Goal: Use online tool/utility: Utilize a website feature to perform a specific function

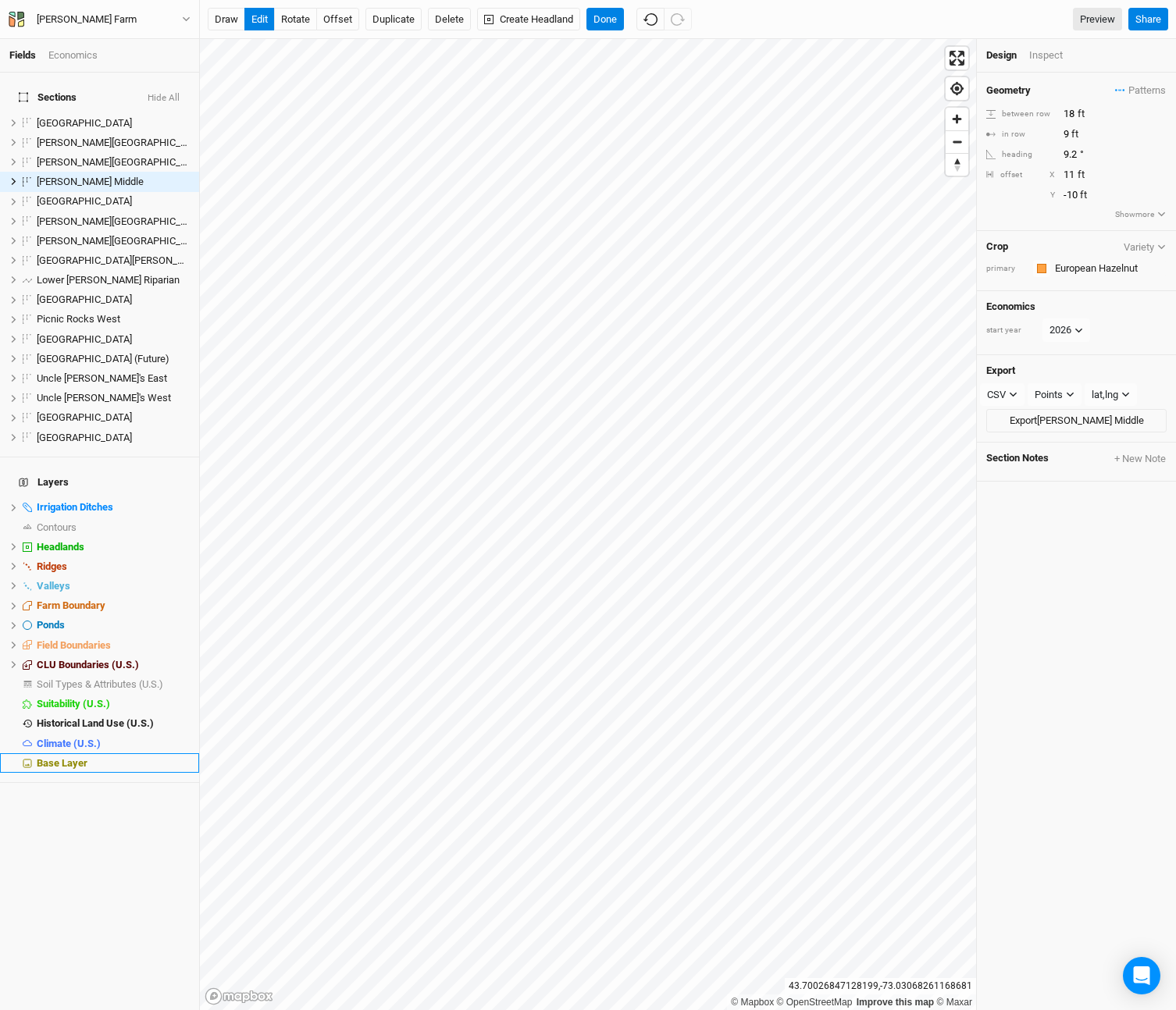
click at [66, 758] on span "Base Layer" at bounding box center [62, 763] width 51 height 12
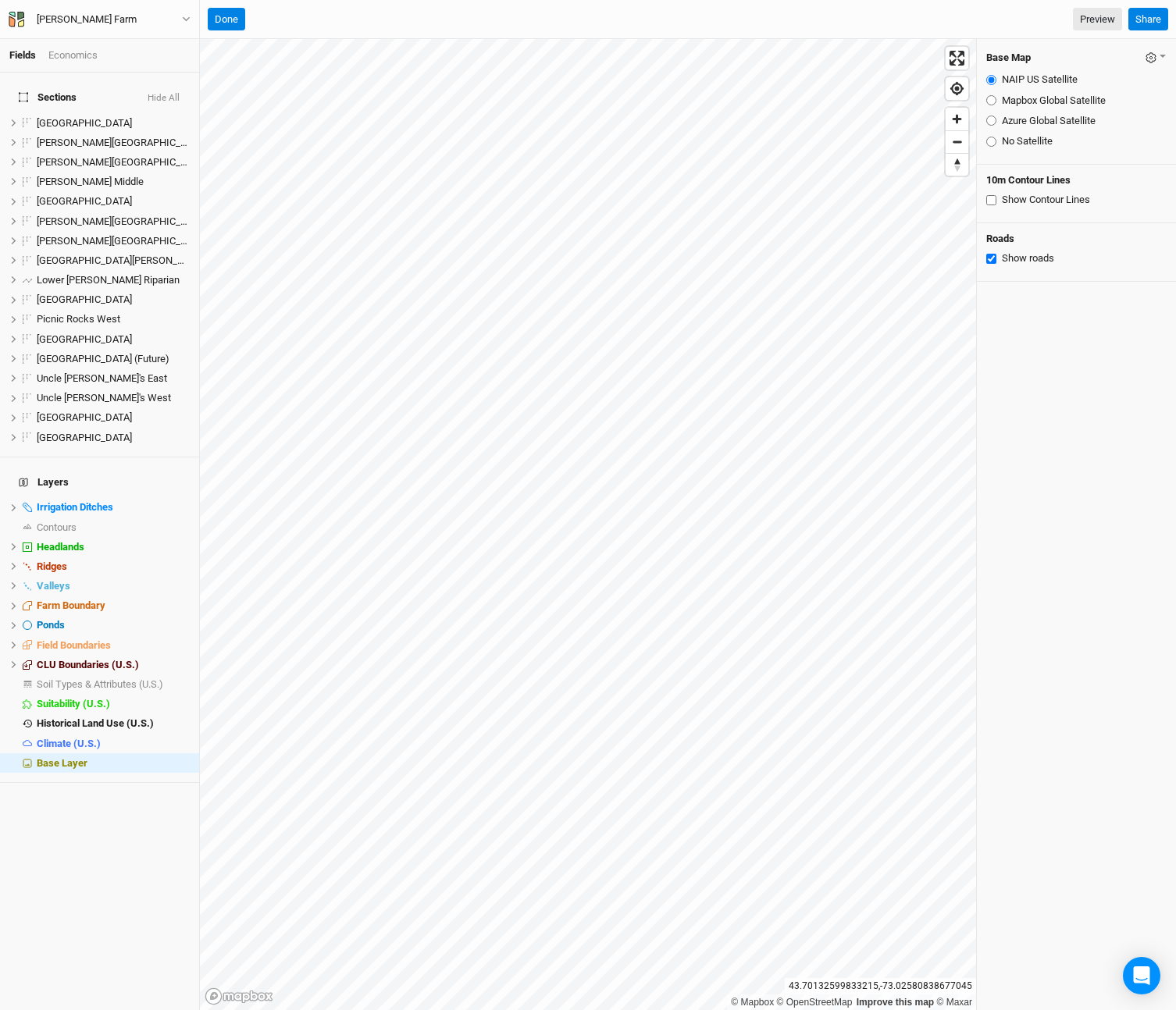
click at [993, 101] on input "Mapbox Global Satellite" at bounding box center [991, 100] width 11 height 11
radio input "true"
click at [988, 117] on input "Azure Global Satellite" at bounding box center [991, 120] width 11 height 11
radio input "true"
click at [238, 29] on button "Done" at bounding box center [226, 19] width 38 height 23
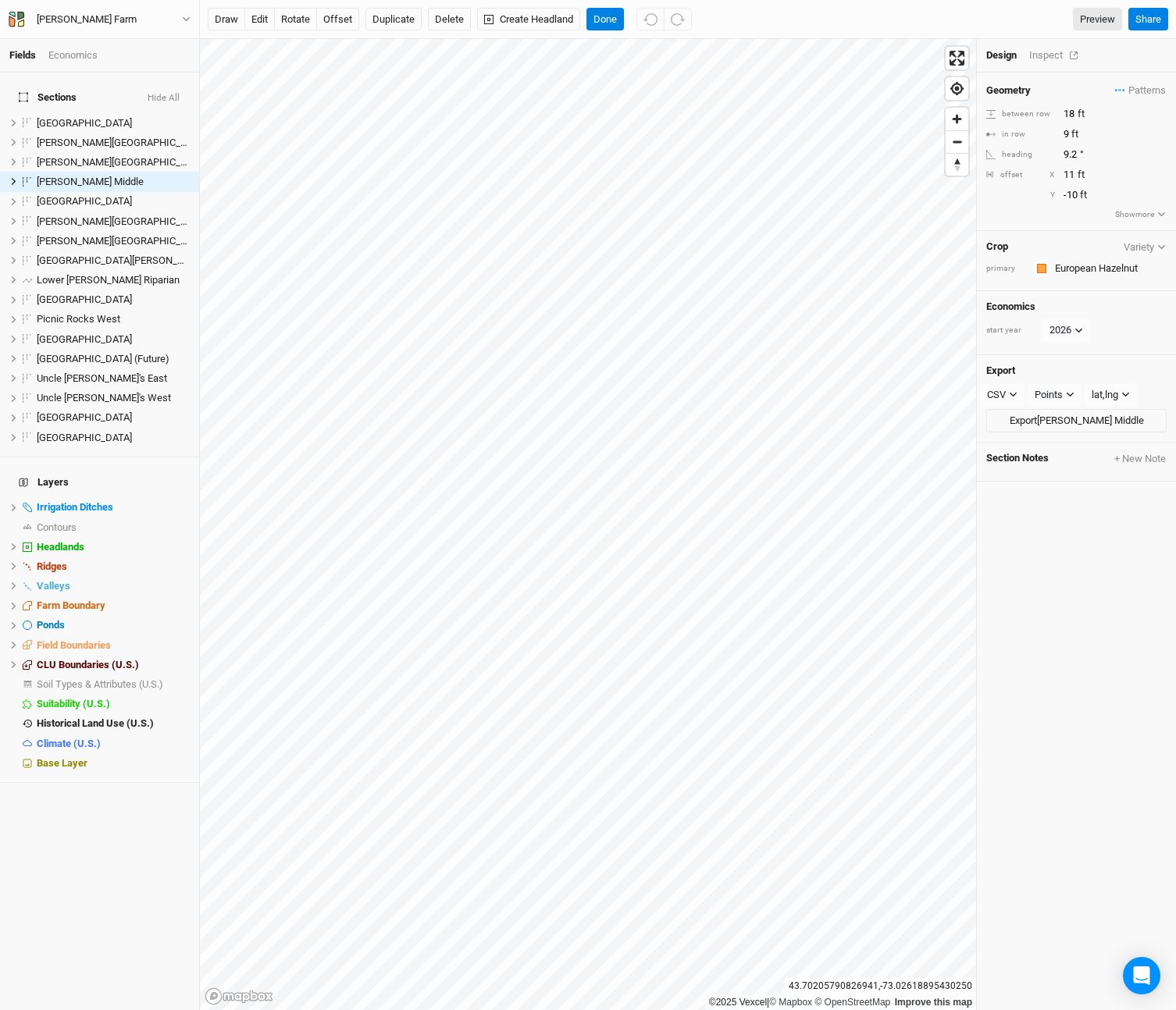
click at [1045, 51] on div "Inspect" at bounding box center [1056, 55] width 56 height 14
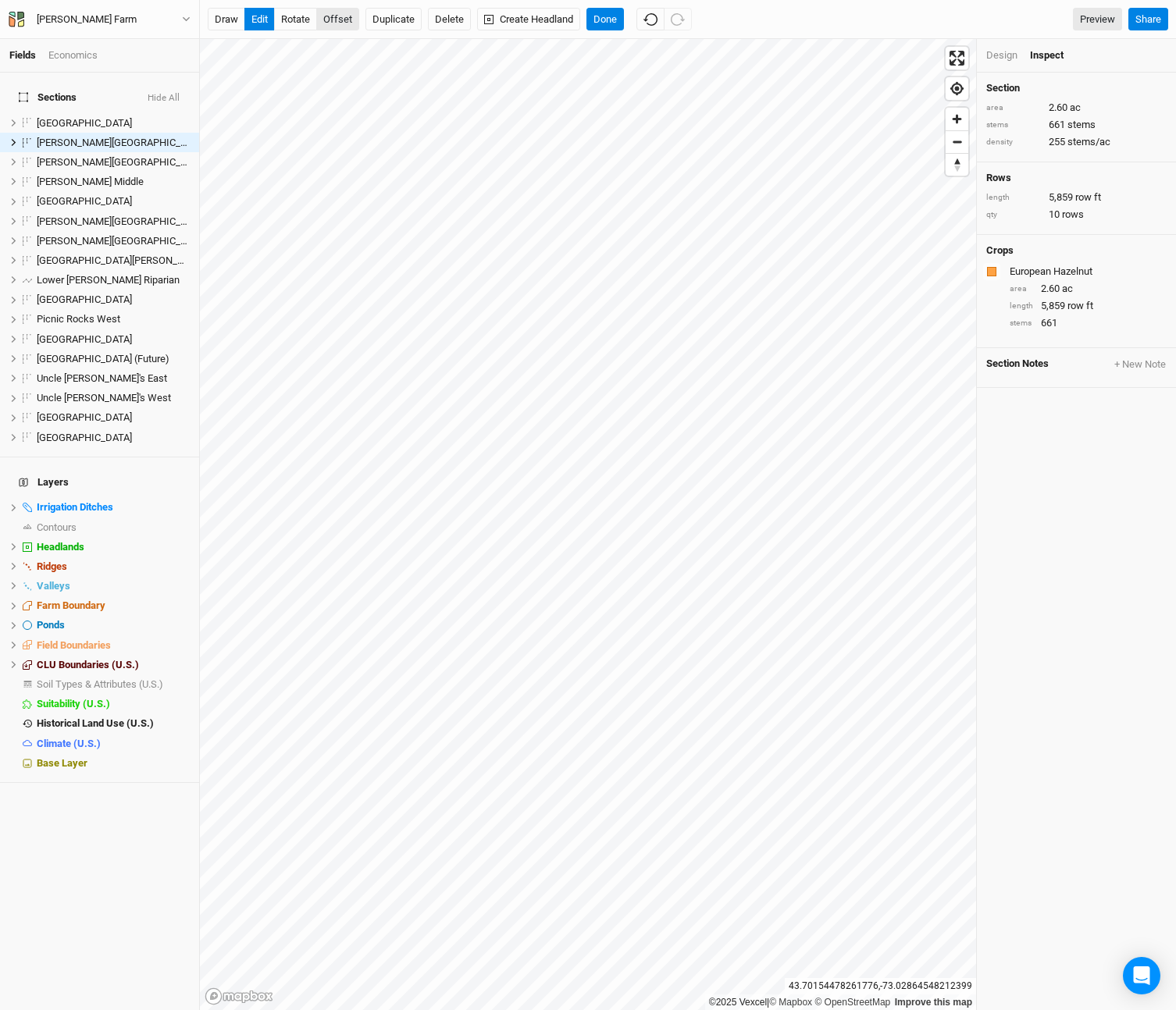
click at [334, 16] on button "offset" at bounding box center [337, 19] width 43 height 23
click at [605, 25] on button "Done" at bounding box center [604, 19] width 38 height 23
click at [351, 19] on button "offset" at bounding box center [337, 19] width 43 height 23
click at [603, 20] on button "Done" at bounding box center [604, 19] width 38 height 23
click at [339, 22] on button "offset" at bounding box center [337, 19] width 43 height 23
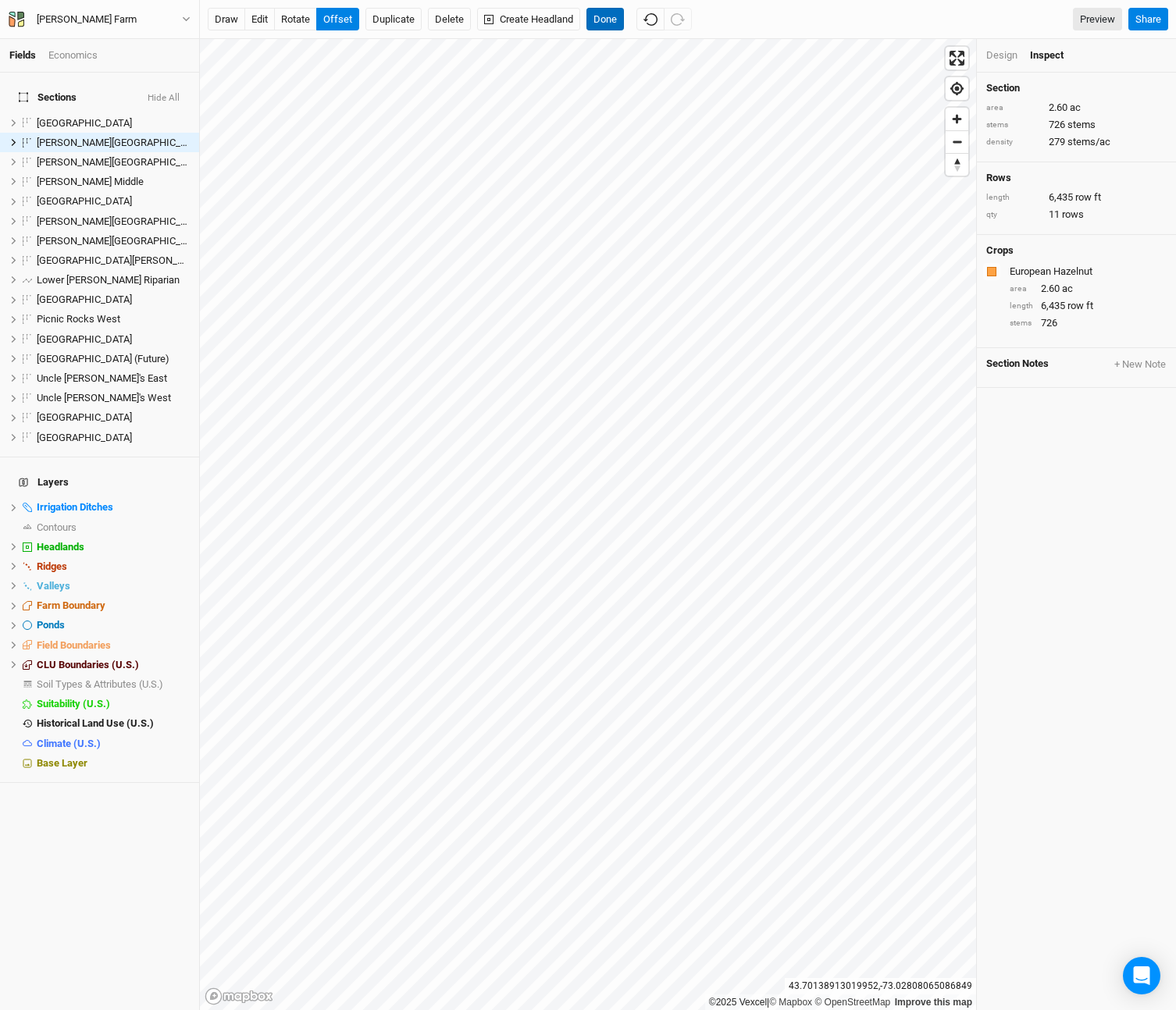
drag, startPoint x: 600, startPoint y: 27, endPoint x: 593, endPoint y: 35, distance: 10.6
click at [600, 27] on button "Done" at bounding box center [604, 19] width 38 height 23
click at [1013, 56] on div "Design" at bounding box center [1002, 55] width 31 height 14
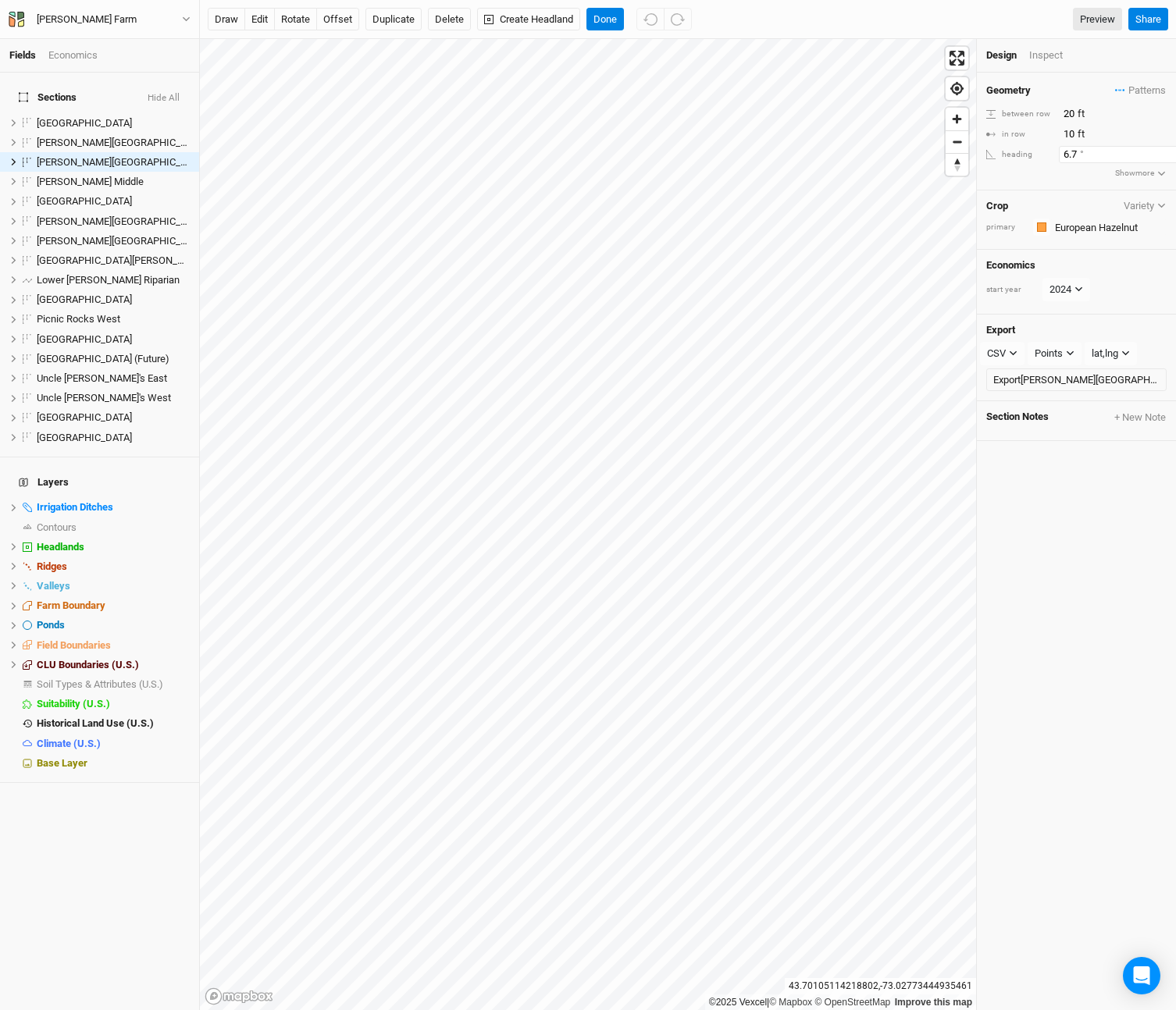
click at [1077, 152] on input "6.7" at bounding box center [1126, 154] width 136 height 17
drag, startPoint x: 1078, startPoint y: 153, endPoint x: 1035, endPoint y: 150, distance: 43.1
click at [1037, 150] on div "heading 6.7 °" at bounding box center [1076, 154] width 180 height 17
drag, startPoint x: 342, startPoint y: 16, endPoint x: 340, endPoint y: 37, distance: 21.1
click at [341, 17] on button "offset" at bounding box center [337, 19] width 43 height 23
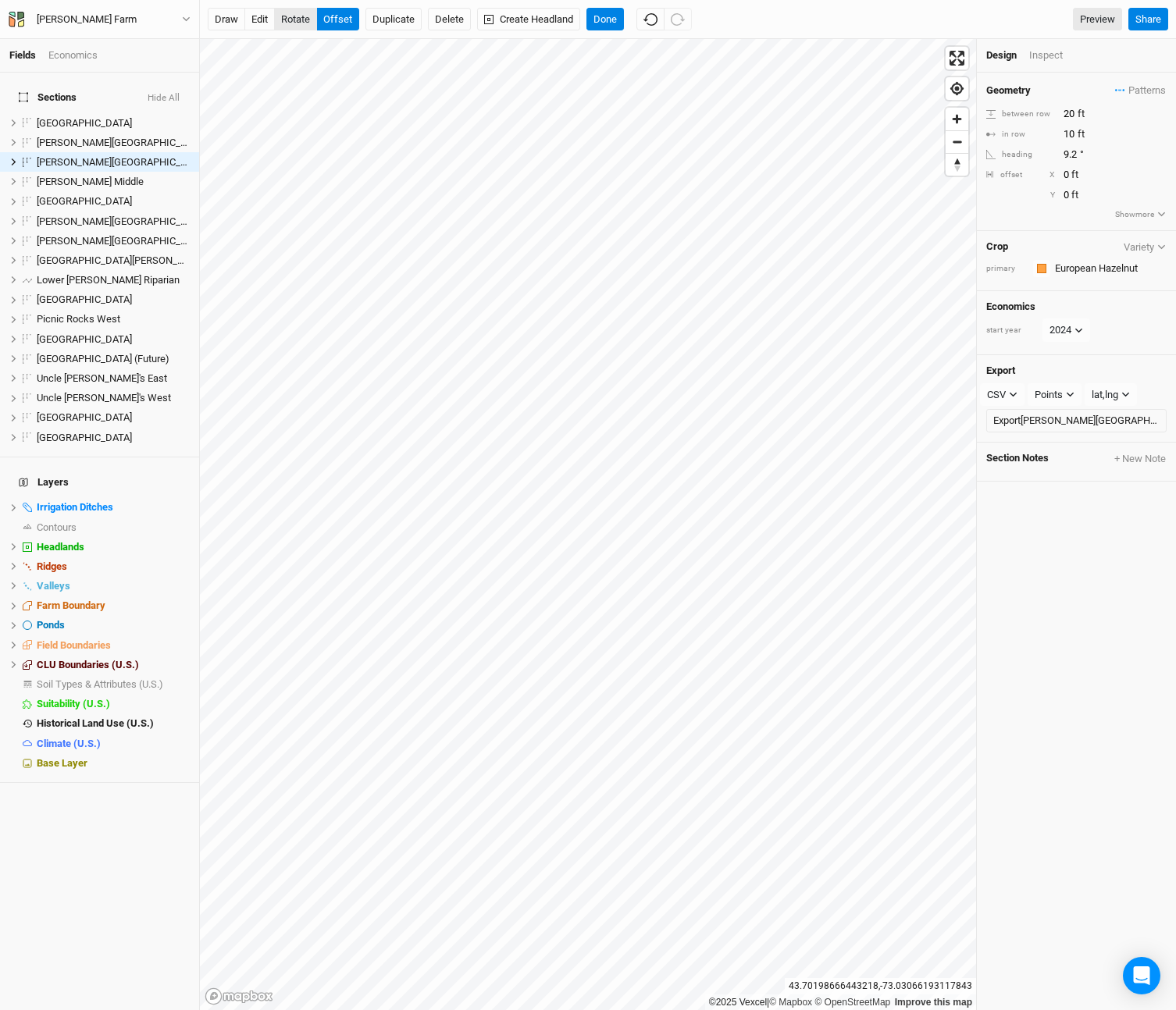
drag, startPoint x: 298, startPoint y: 18, endPoint x: 299, endPoint y: 28, distance: 10.0
click at [297, 18] on button "rotate" at bounding box center [295, 19] width 43 height 23
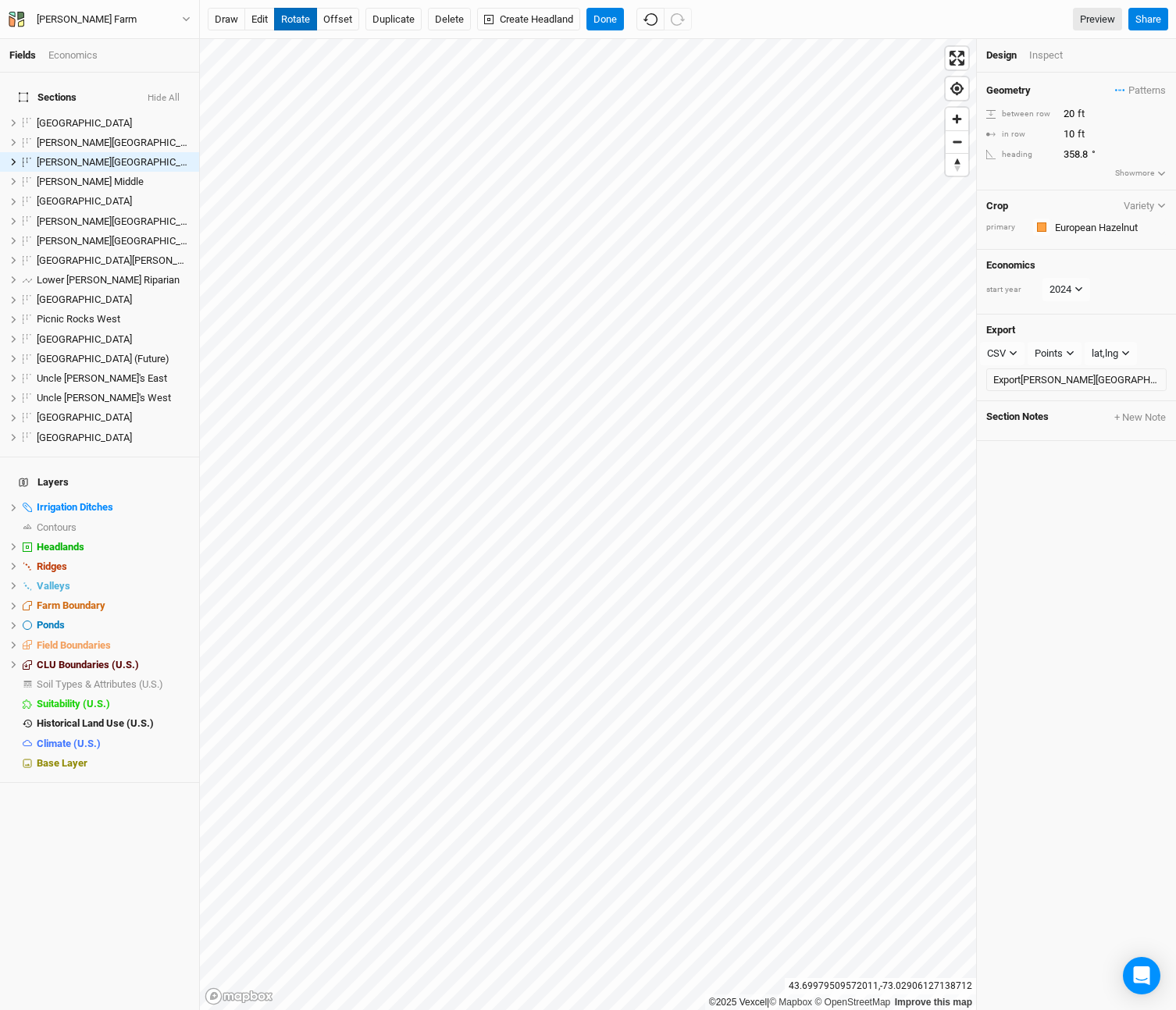
type input "358.9"
click at [609, 25] on button "Done" at bounding box center [604, 19] width 38 height 23
click at [290, 18] on button "rotate" at bounding box center [295, 19] width 43 height 23
type input "358.6"
